Goal: Information Seeking & Learning: Compare options

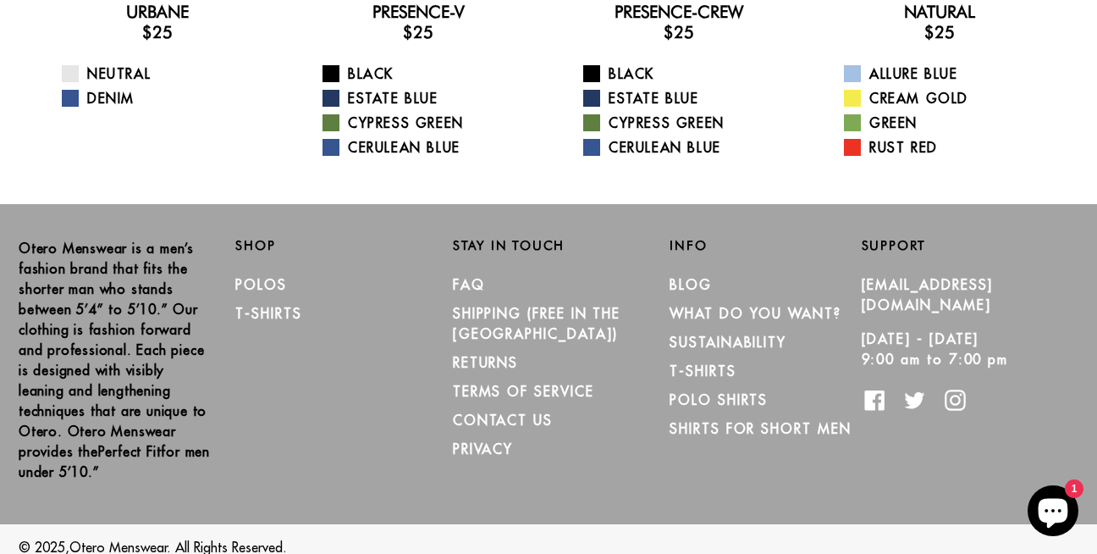
scroll to position [406, 0]
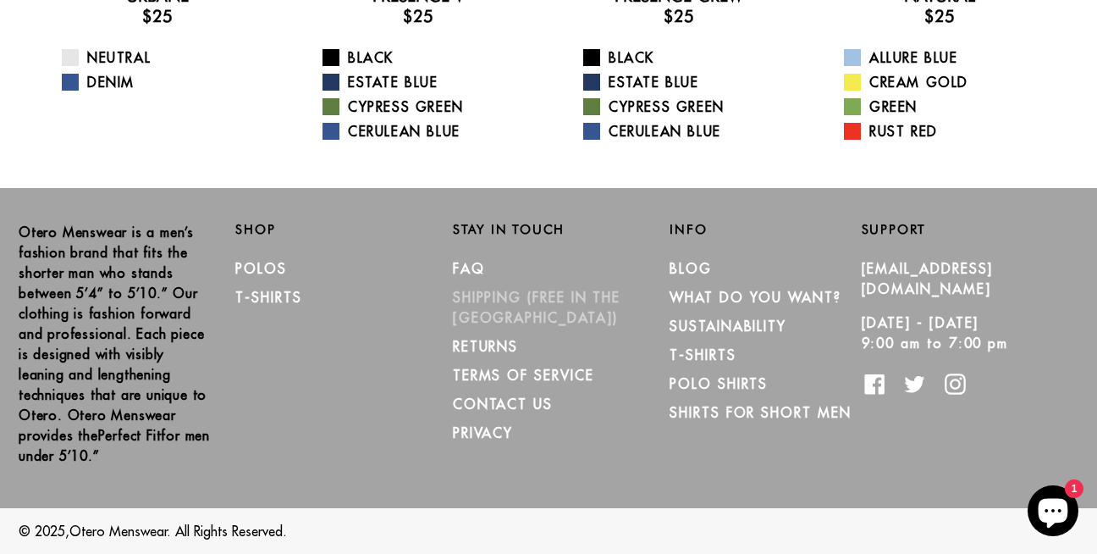
click at [548, 292] on link "SHIPPING (Free in the [GEOGRAPHIC_DATA])" at bounding box center [537, 307] width 168 height 37
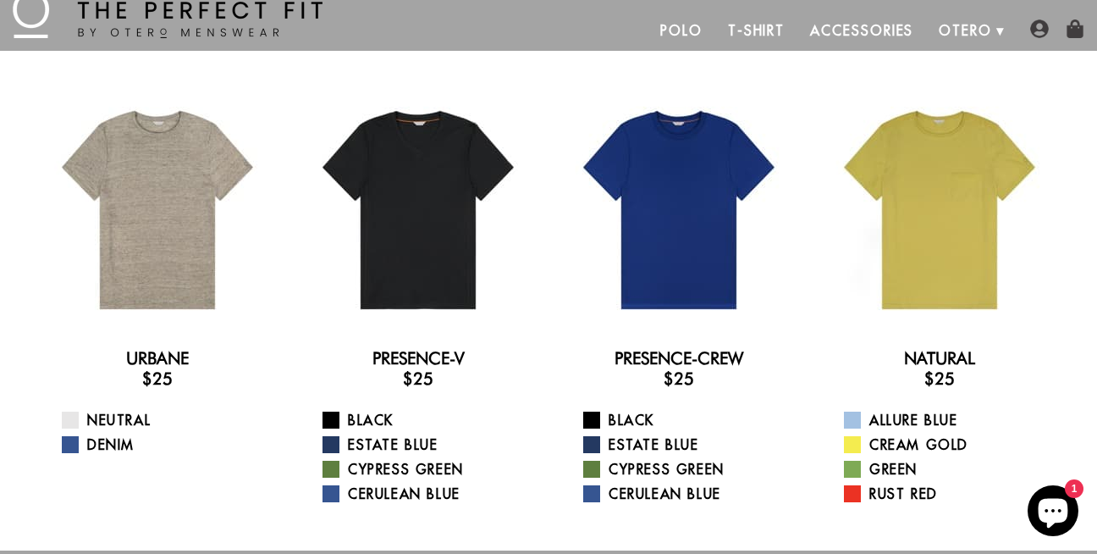
scroll to position [0, 0]
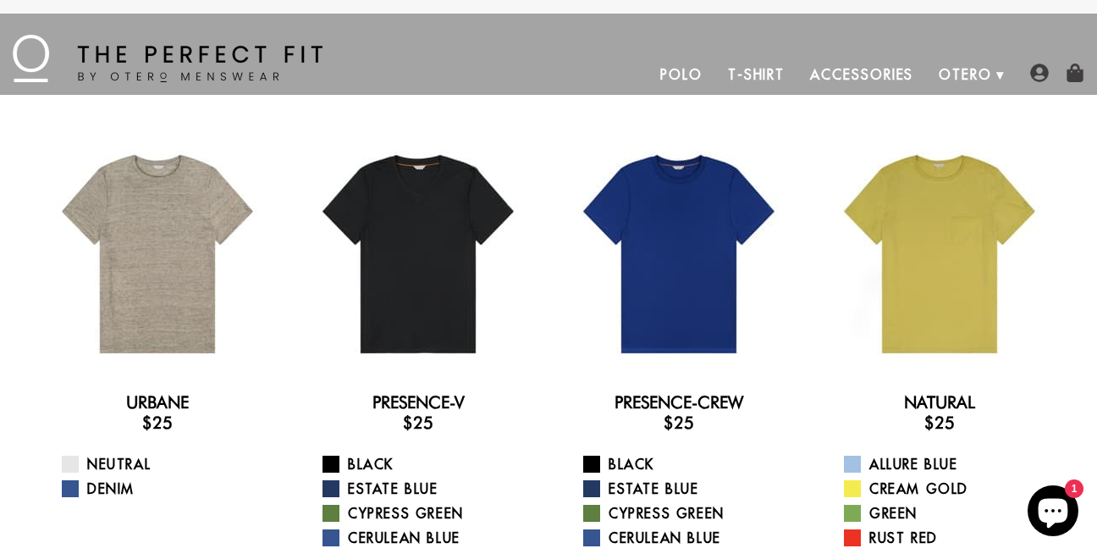
click at [761, 74] on link "T-Shirt" at bounding box center [756, 74] width 82 height 41
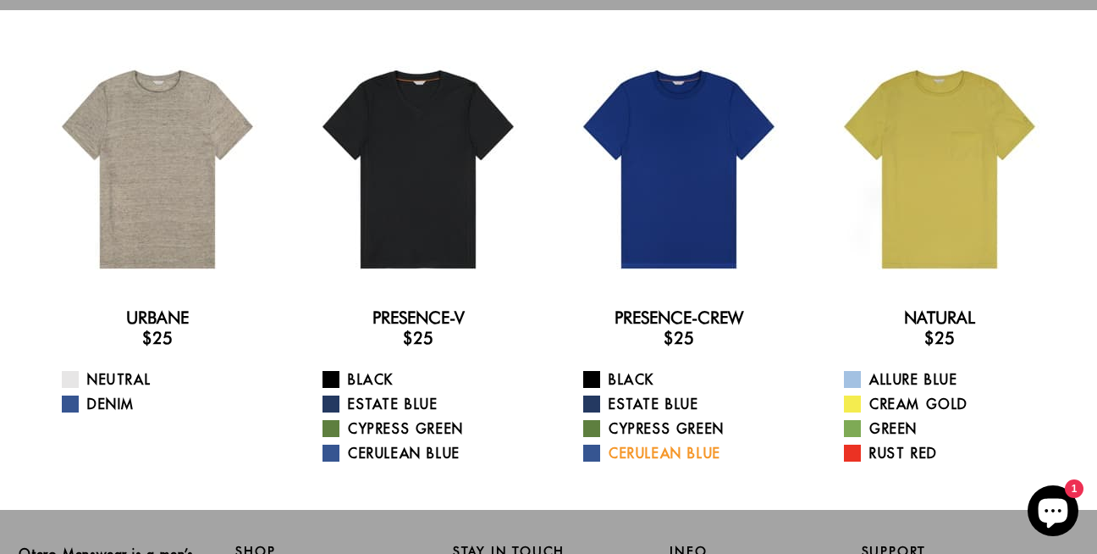
click at [659, 453] on link "Cerulean Blue" at bounding box center [689, 453] width 212 height 20
click at [638, 454] on link "Cerulean Blue" at bounding box center [689, 453] width 212 height 20
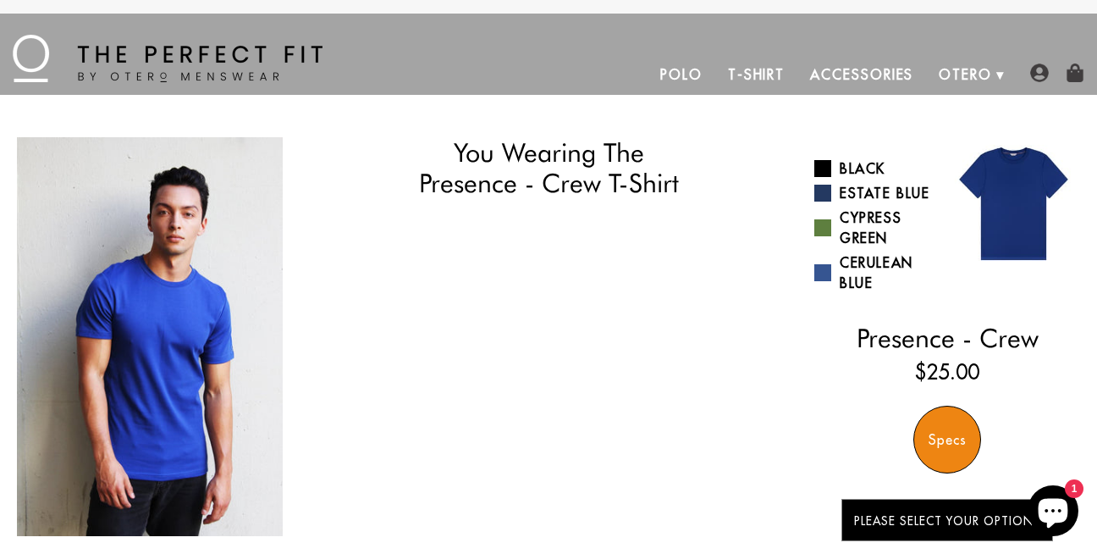
select select "58-59"
select select "M"
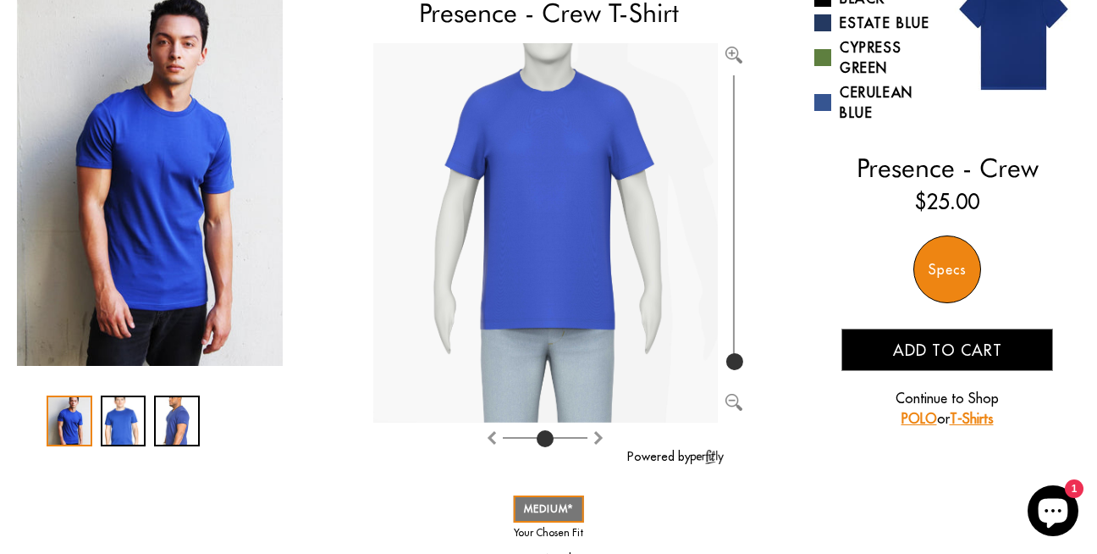
scroll to position [169, 0]
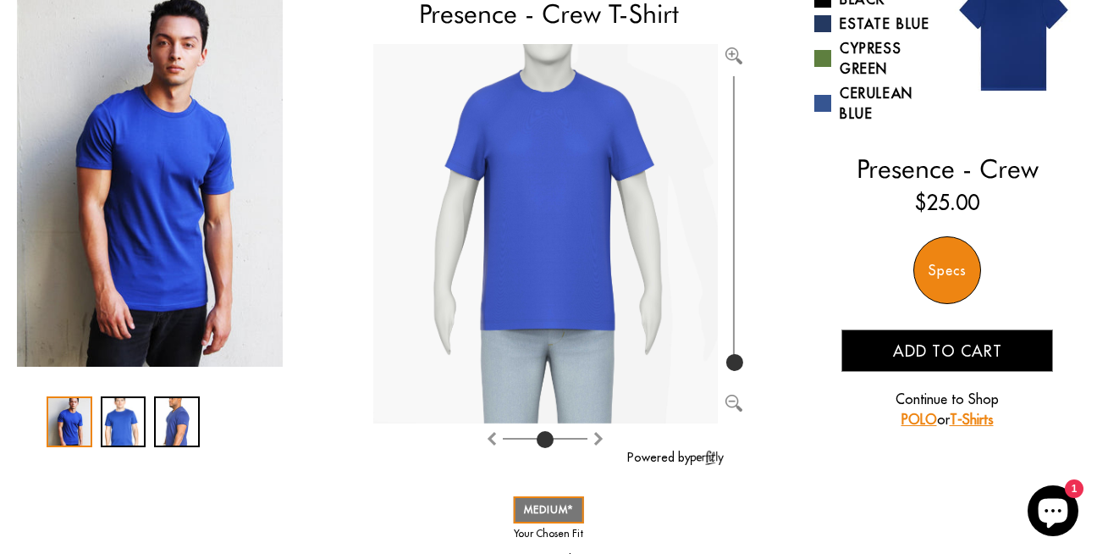
click at [953, 267] on div "Specs" at bounding box center [947, 270] width 68 height 68
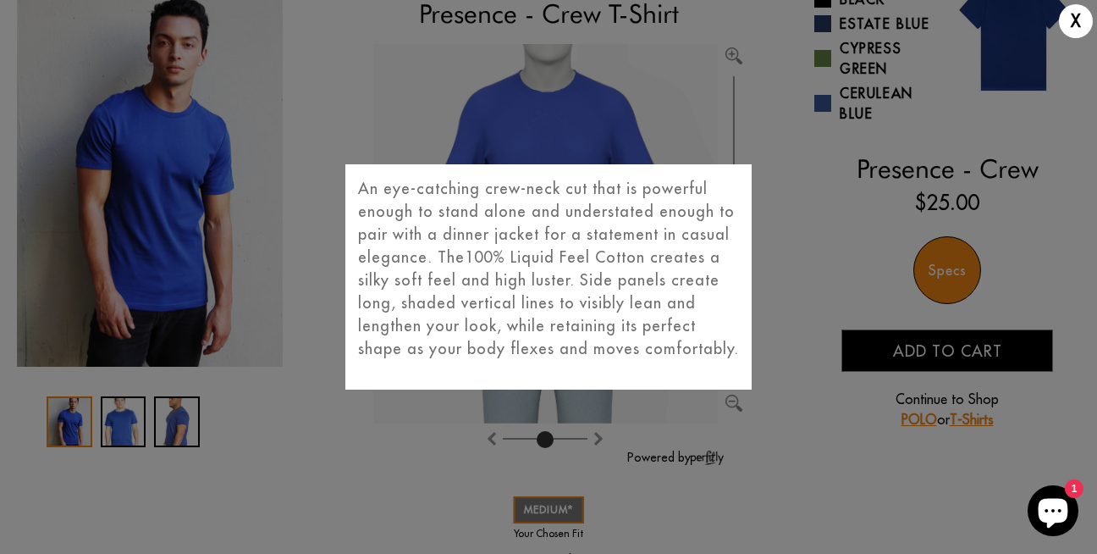
click at [798, 273] on div "X An eye-catching crew-neck cut that is powerful enough to stand alone and unde…" at bounding box center [548, 277] width 1097 height 554
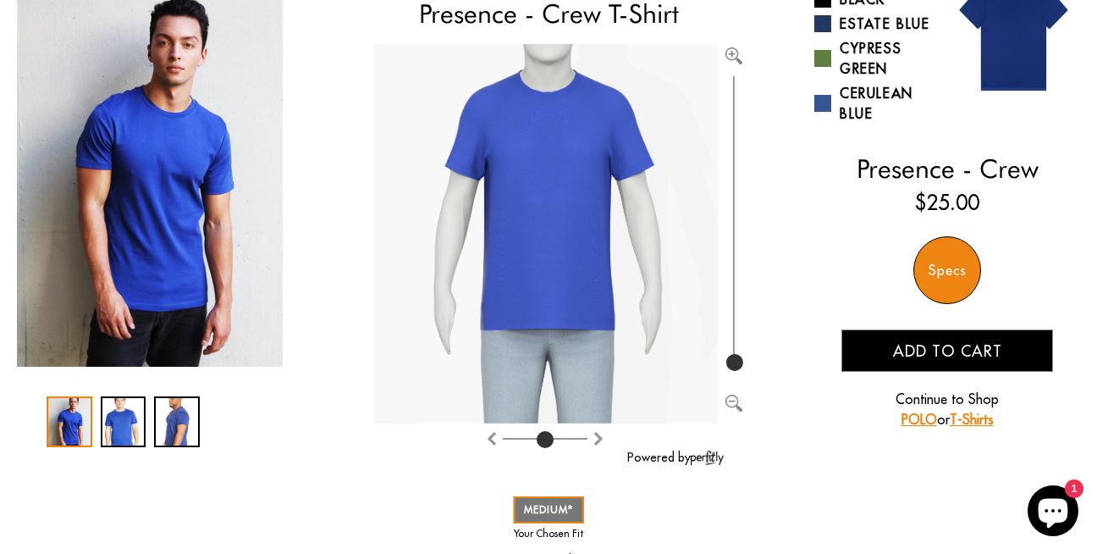
scroll to position [0, 0]
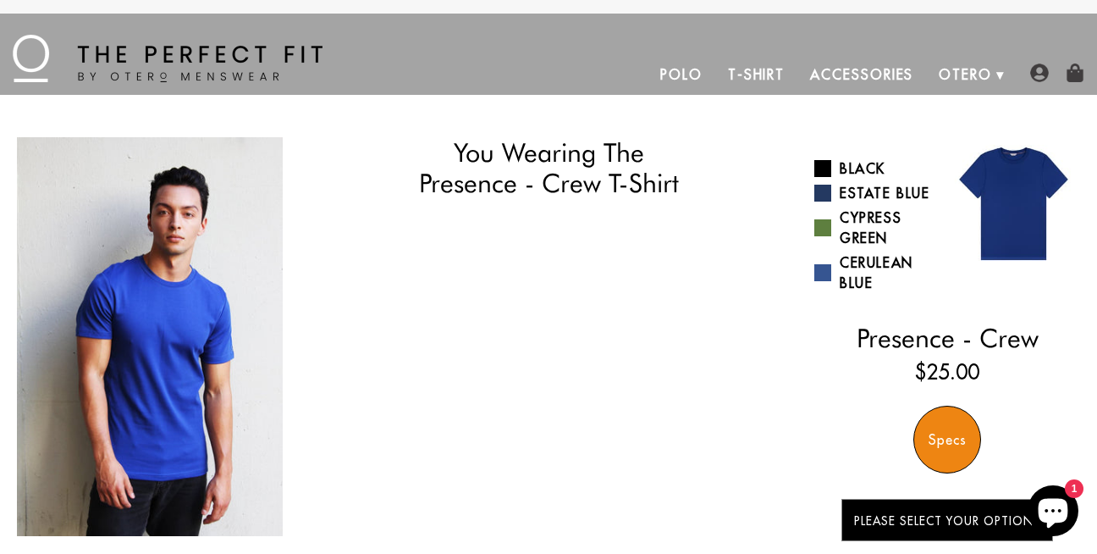
select select "58-59"
select select "M"
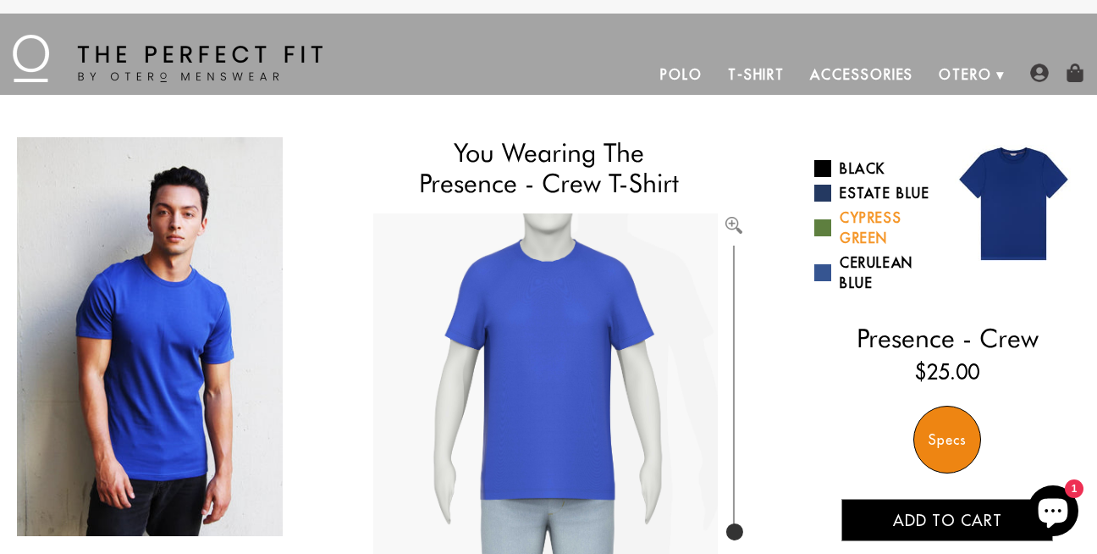
click at [875, 218] on link "Cypress Green" at bounding box center [874, 227] width 120 height 41
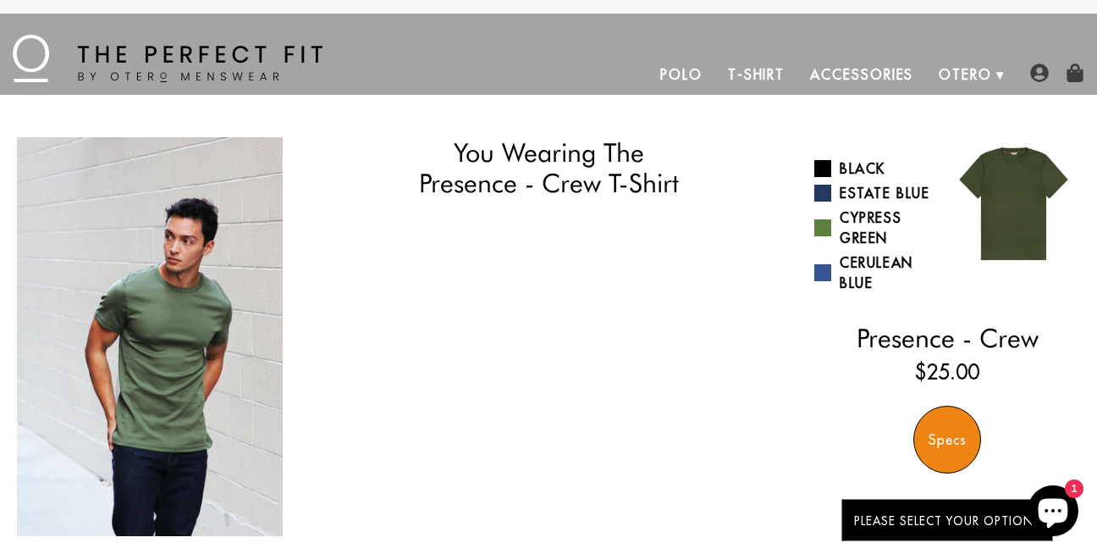
select select "58-59"
select select "M"
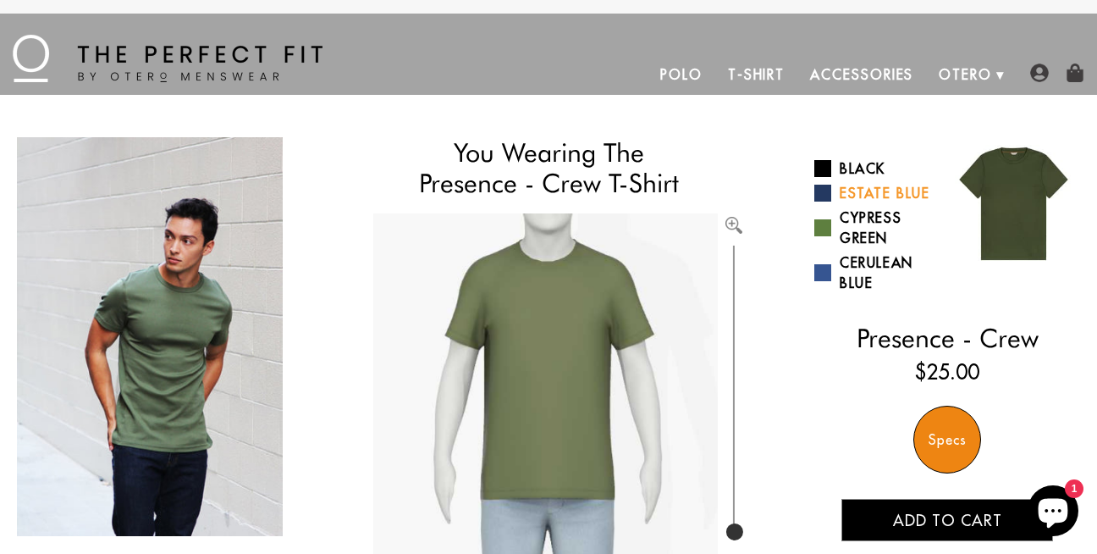
click at [876, 184] on link "Estate Blue" at bounding box center [874, 193] width 120 height 20
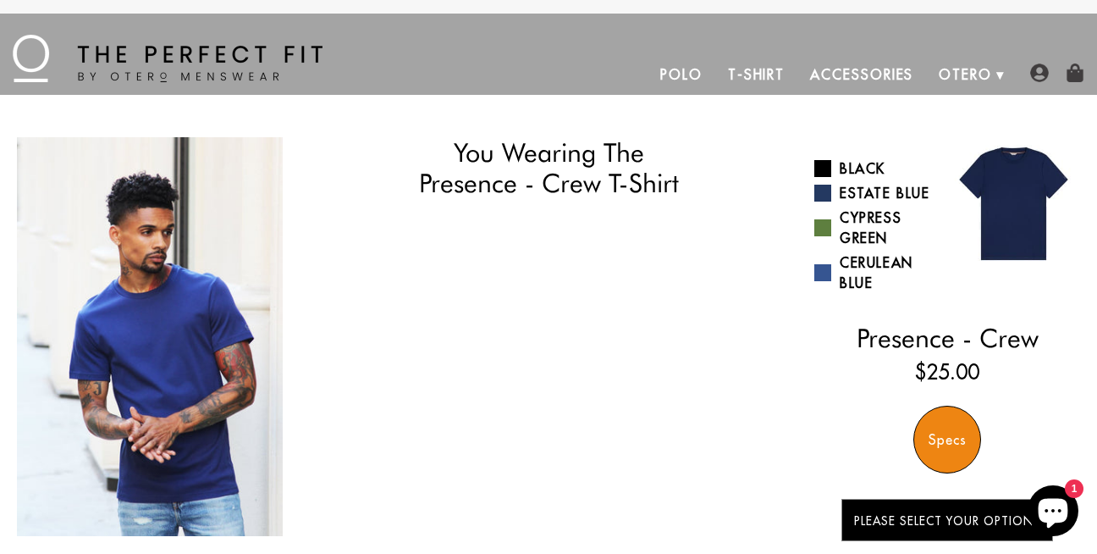
select select "58-59"
select select "M"
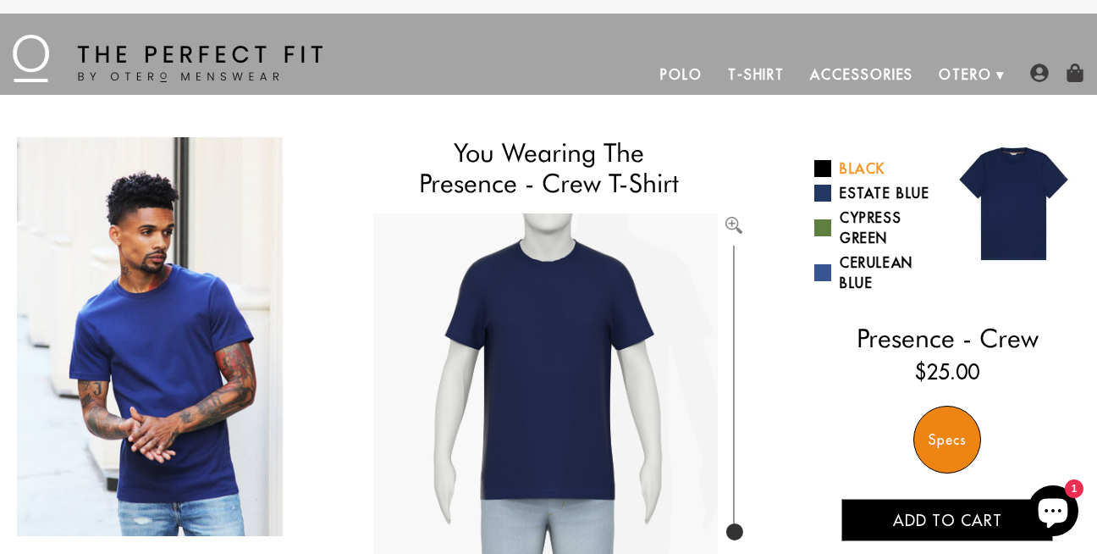
click at [868, 169] on link "Black" at bounding box center [874, 168] width 120 height 20
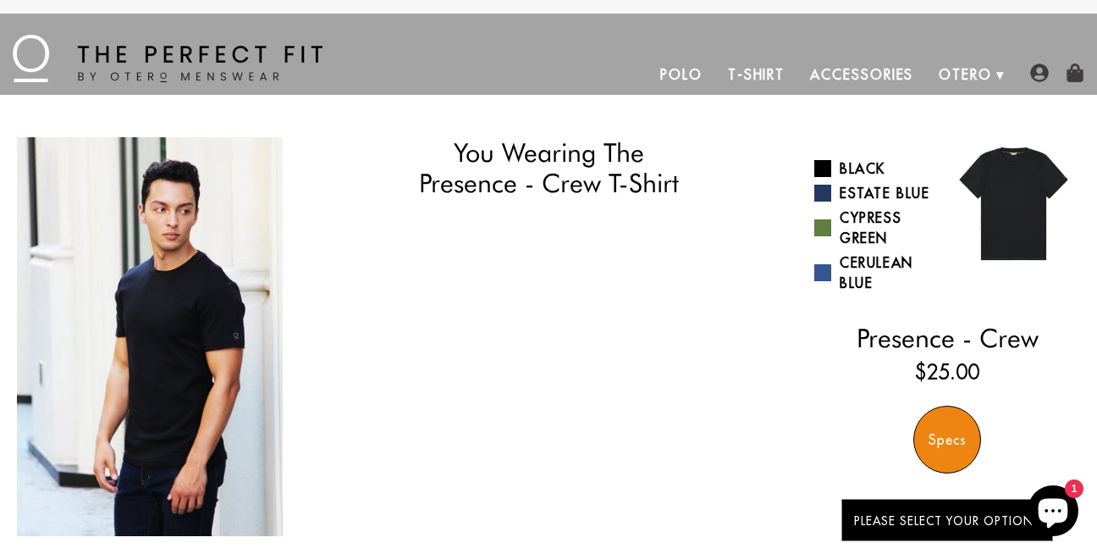
select select "58-59"
select select "M"
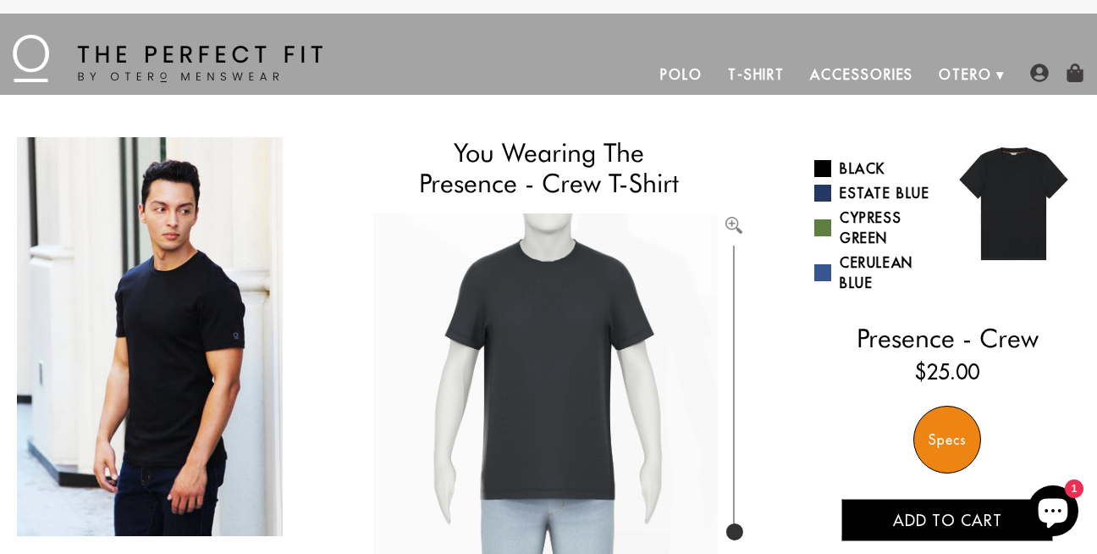
click at [681, 72] on link "Polo" at bounding box center [682, 74] width 68 height 41
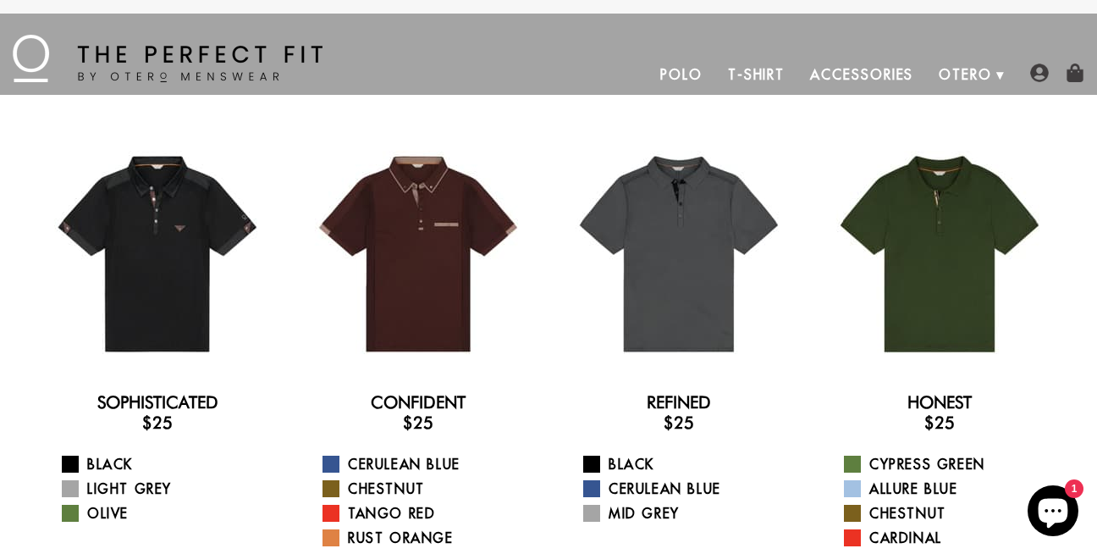
click at [766, 67] on link "T-Shirt" at bounding box center [756, 74] width 82 height 41
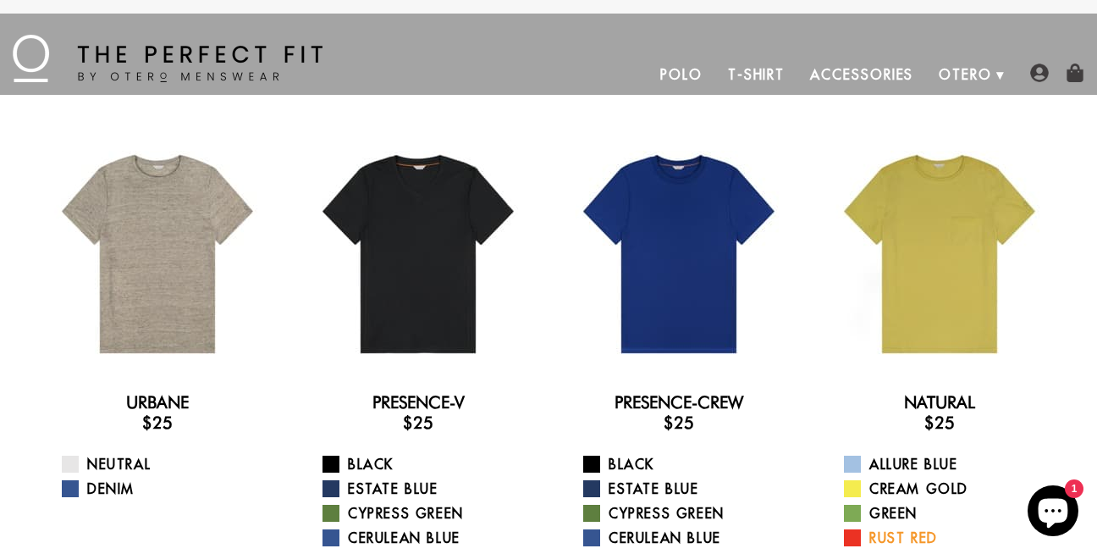
click at [921, 537] on link "Rust Red" at bounding box center [950, 537] width 212 height 20
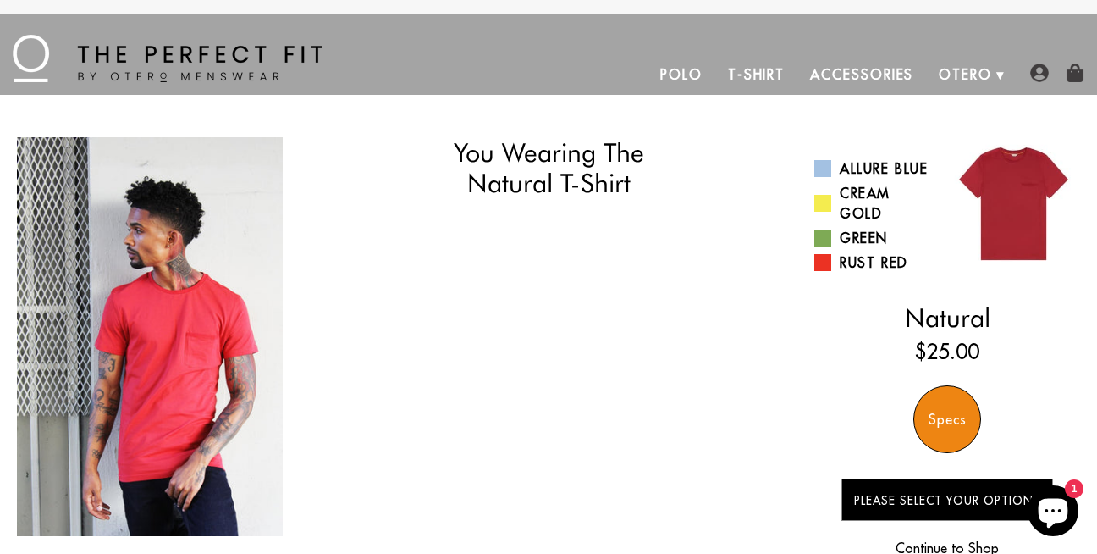
select select "58-59"
select select "M"
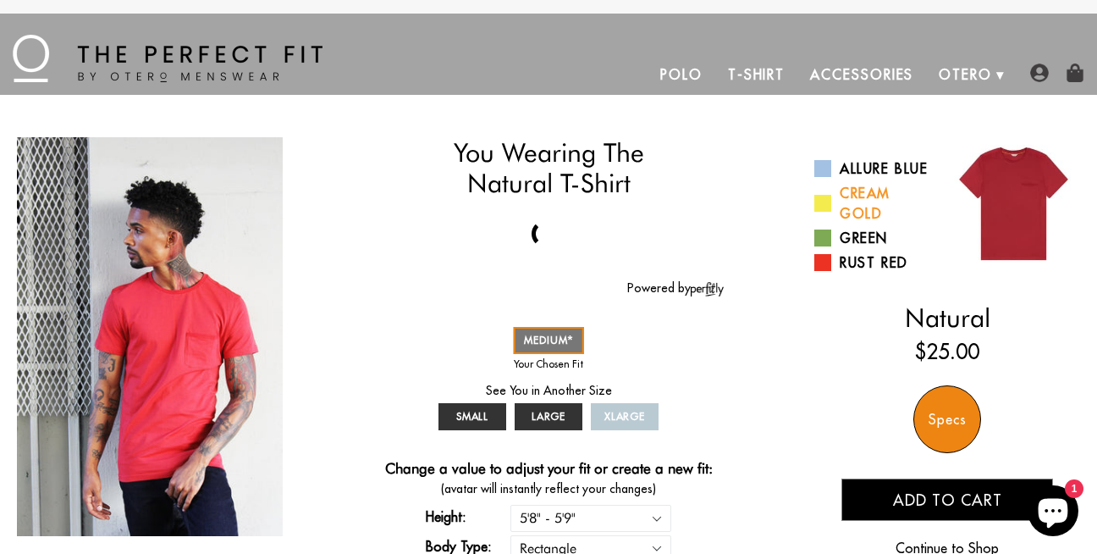
click at [857, 209] on link "Cream Gold" at bounding box center [874, 203] width 120 height 41
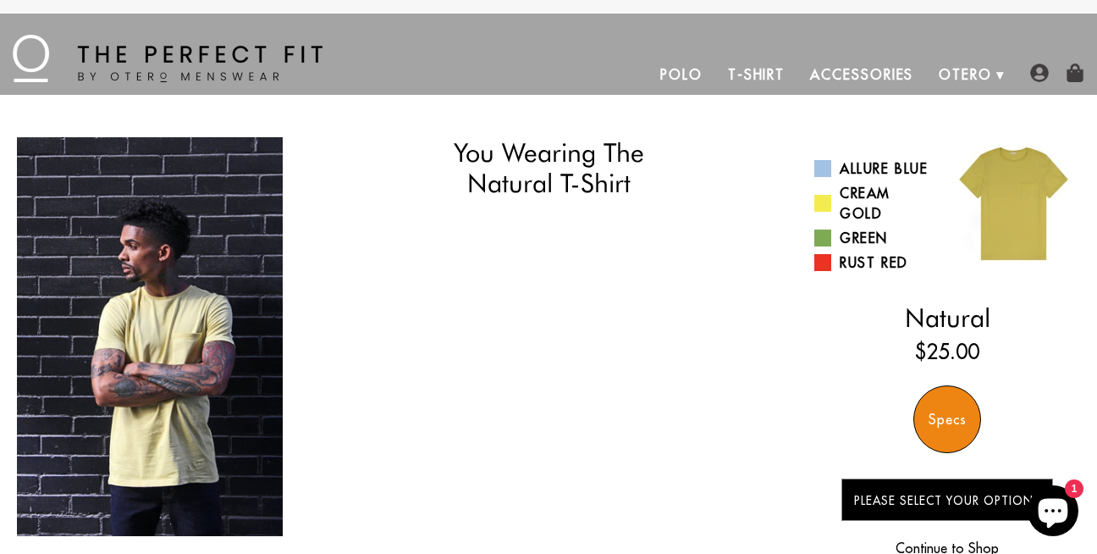
select select "58-59"
select select "M"
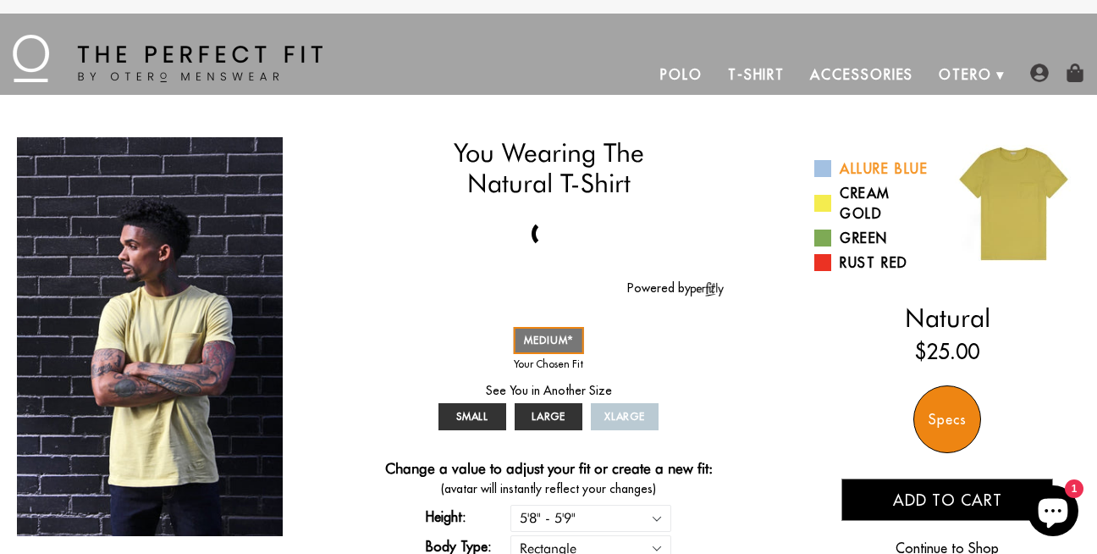
click at [856, 164] on link "Allure Blue" at bounding box center [874, 168] width 120 height 20
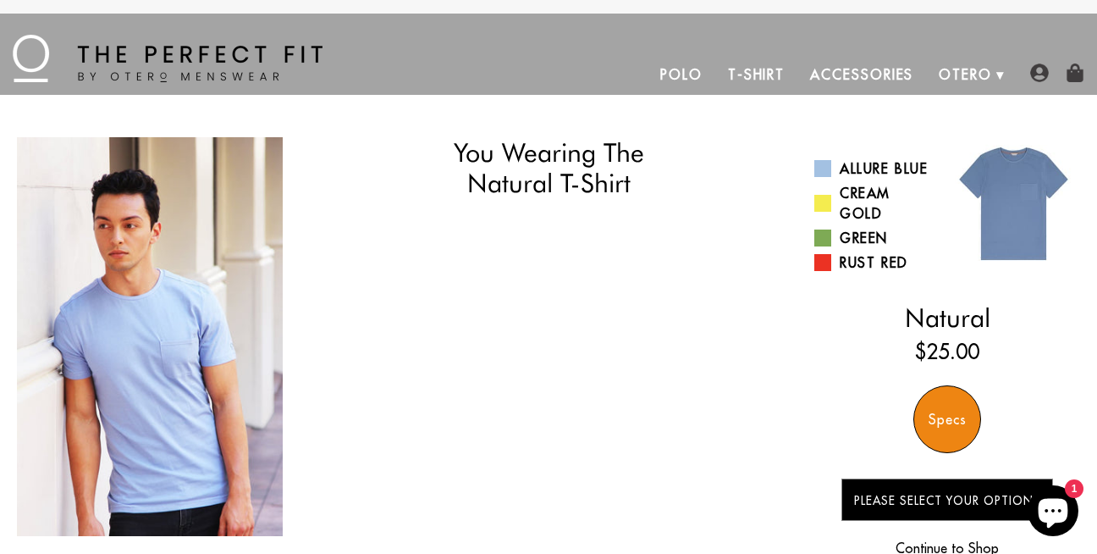
select select "58-59"
select select "M"
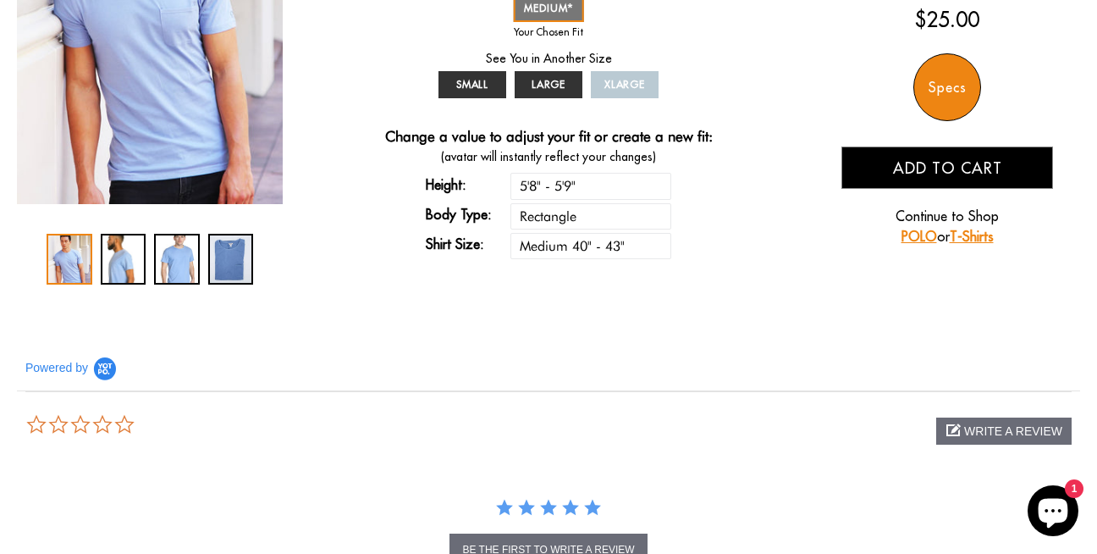
scroll to position [339, 0]
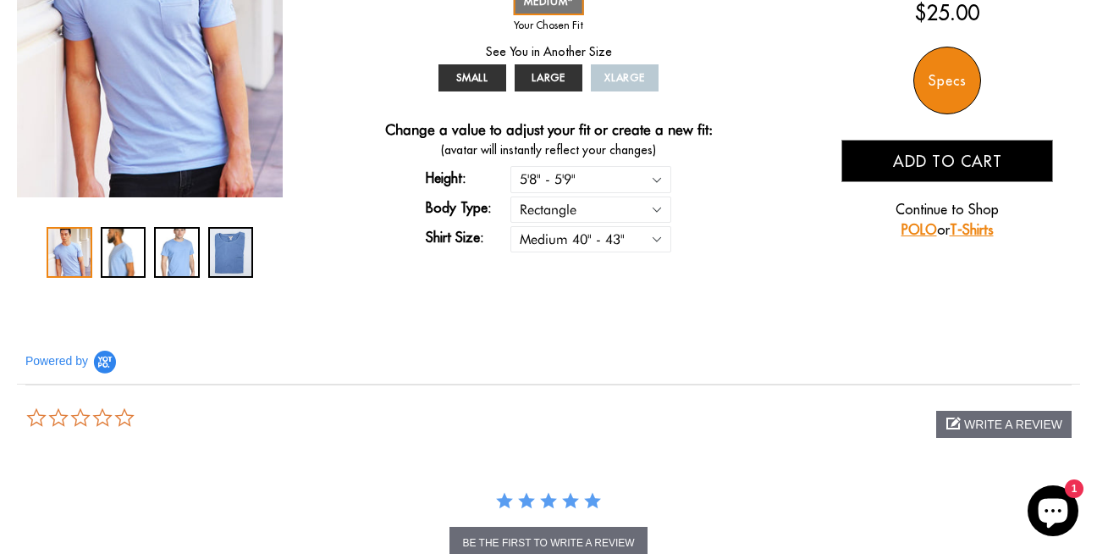
click at [971, 227] on link "T-Shirts" at bounding box center [972, 229] width 44 height 17
